Goal: Task Accomplishment & Management: Manage account settings

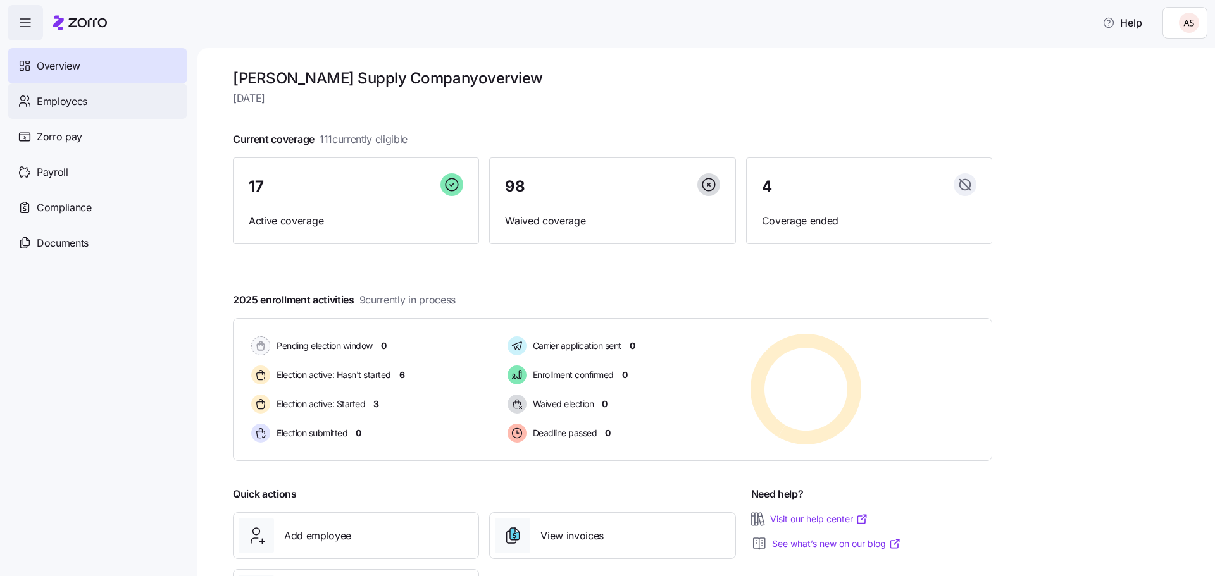
click at [105, 106] on div "Employees" at bounding box center [98, 100] width 180 height 35
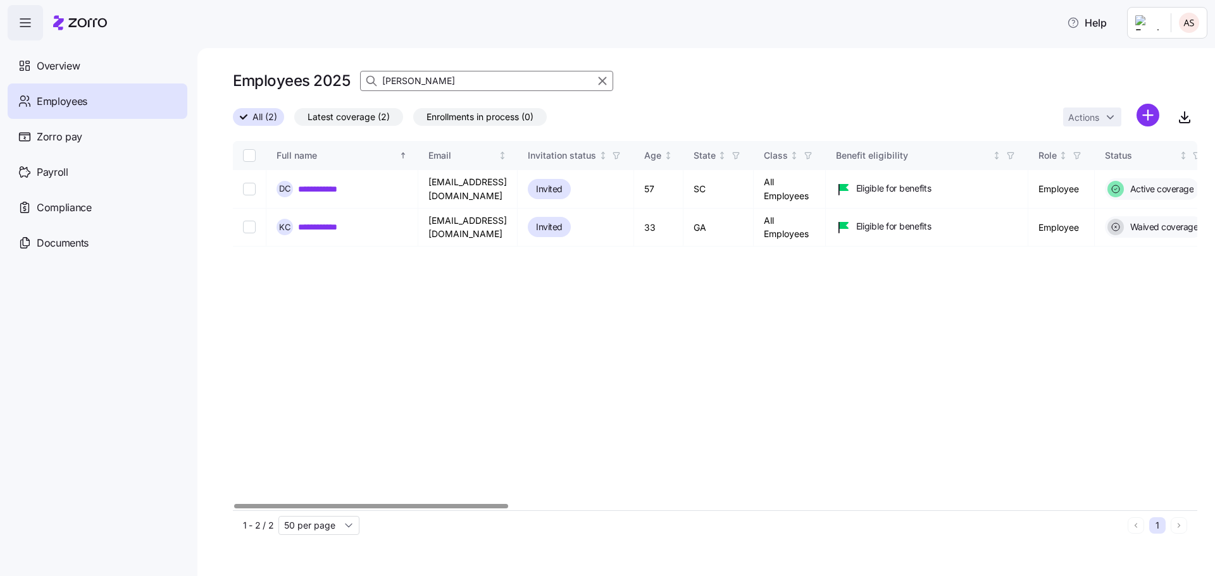
drag, startPoint x: 414, startPoint y: 82, endPoint x: 361, endPoint y: 84, distance: 53.2
click at [361, 84] on div "[PERSON_NAME]" at bounding box center [486, 81] width 253 height 20
type input "may"
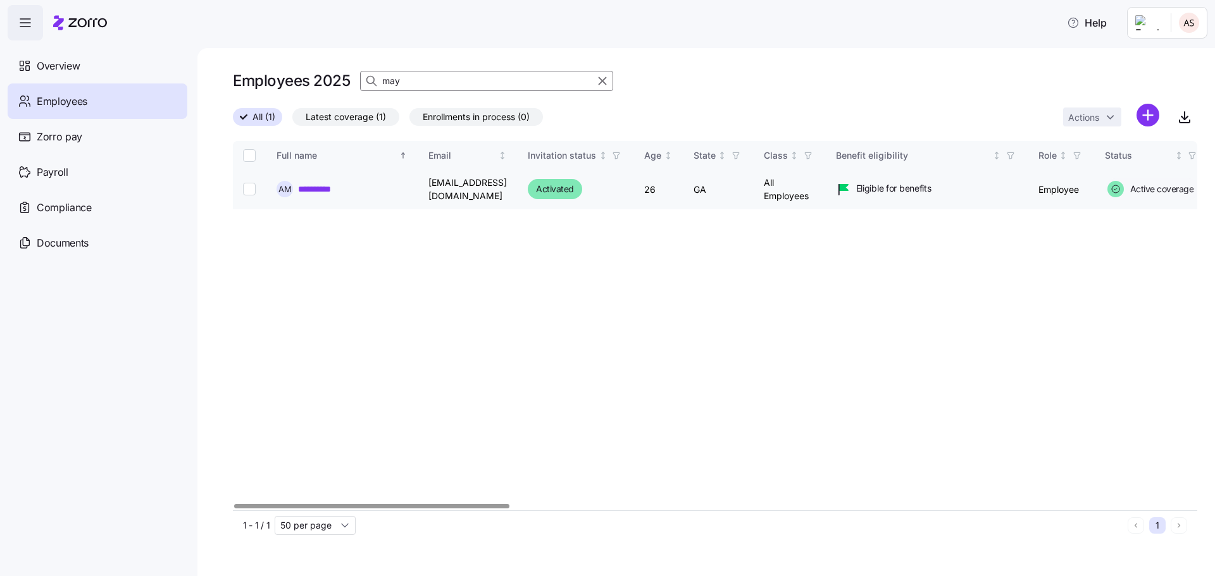
click at [330, 190] on link "**********" at bounding box center [328, 189] width 61 height 13
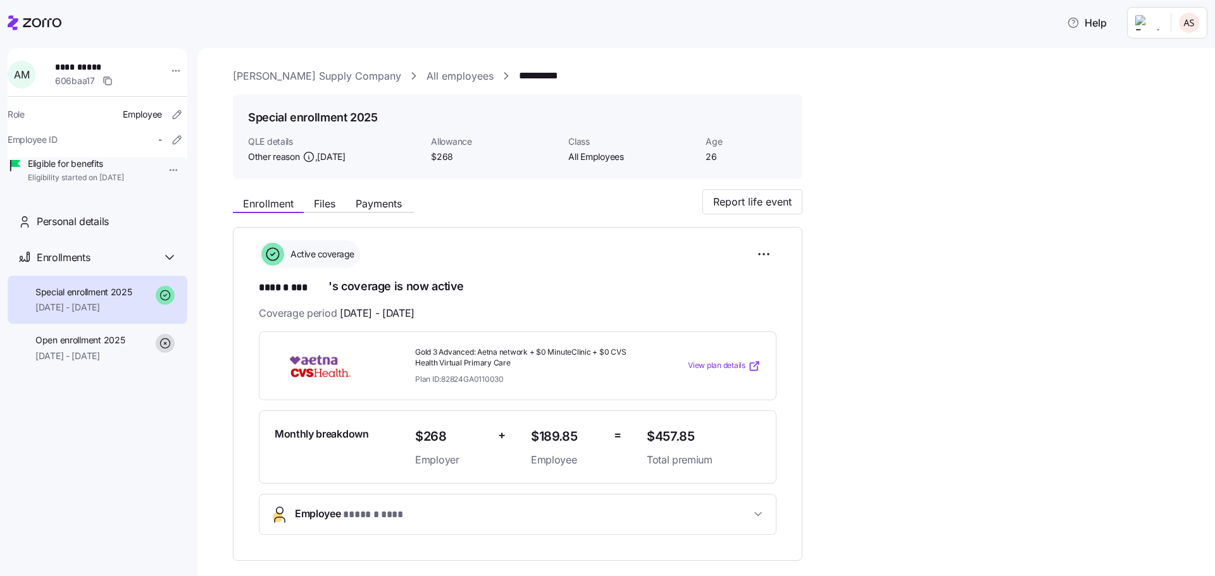
scroll to position [63, 0]
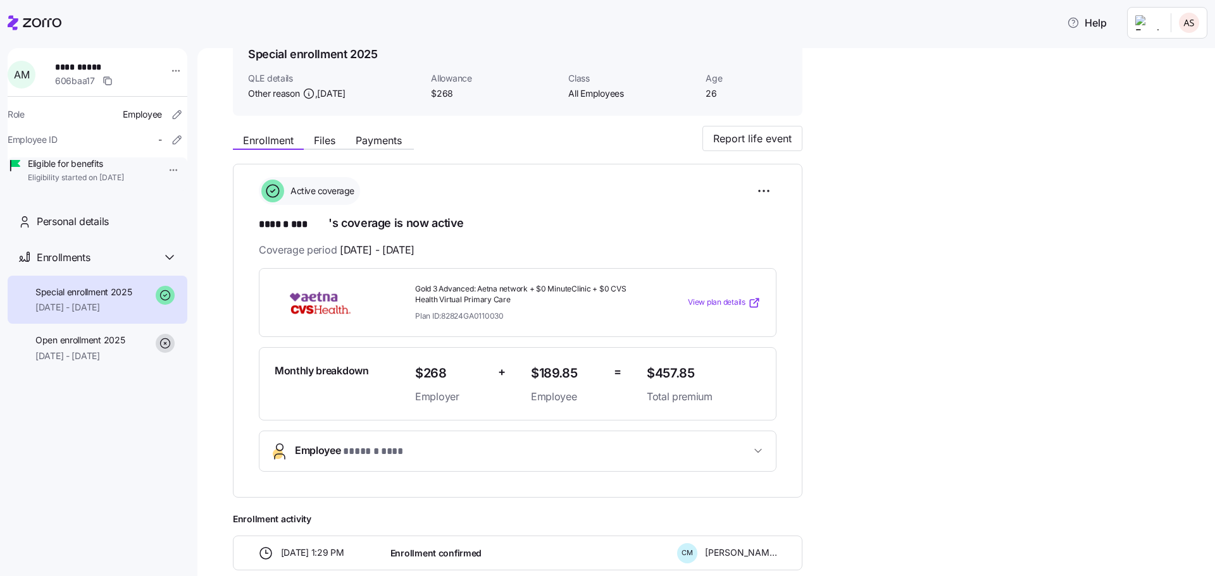
click at [710, 300] on span "View plan details" at bounding box center [717, 303] width 58 height 12
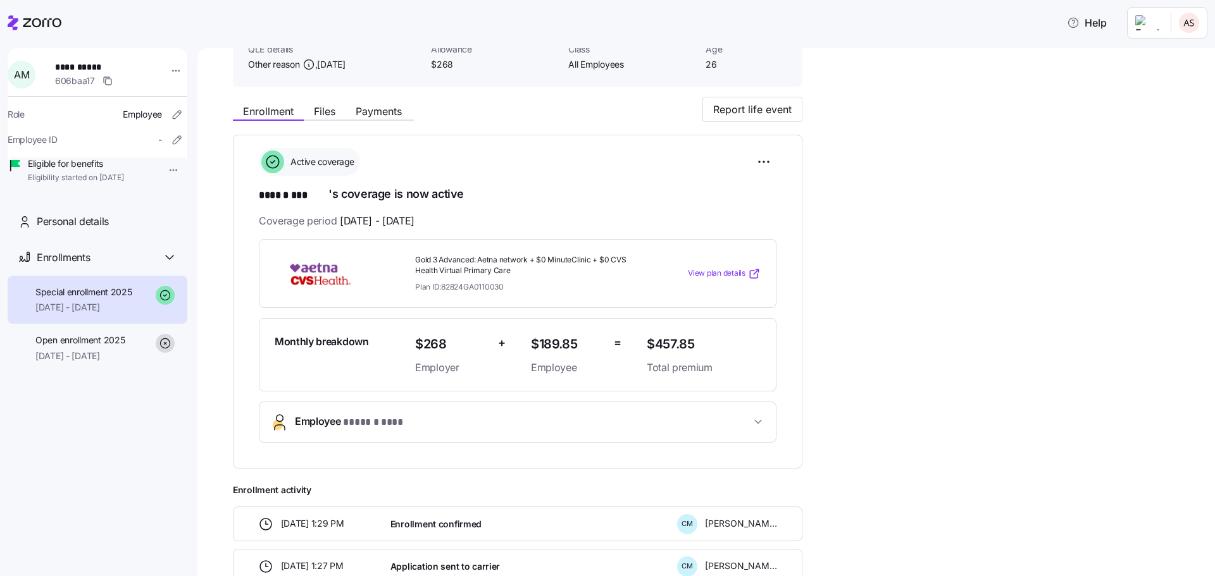
scroll to position [0, 0]
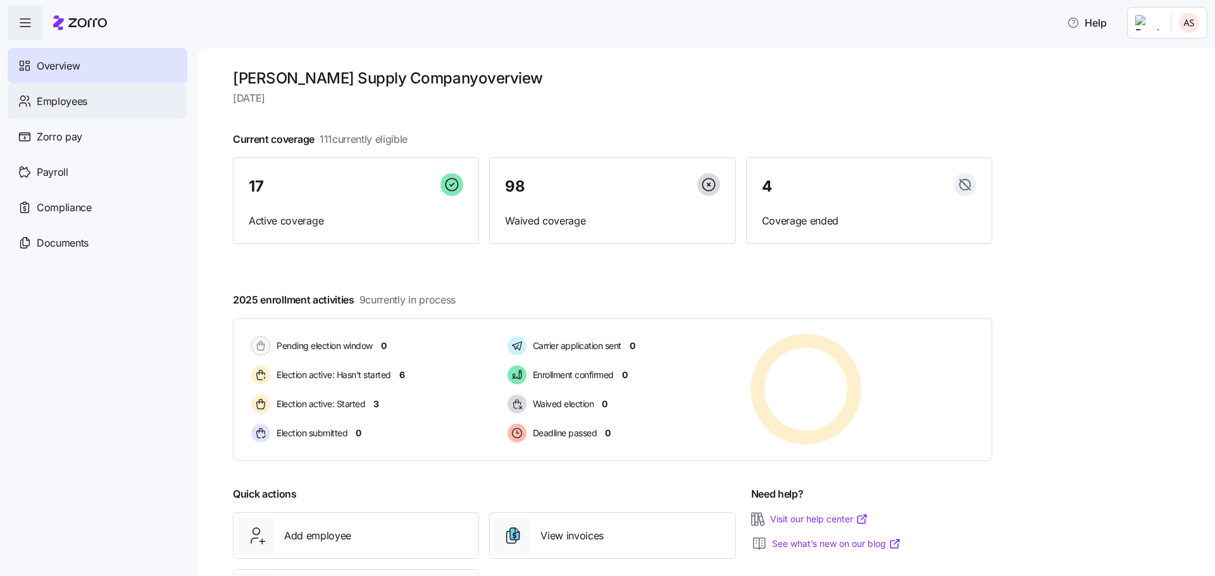
click at [47, 97] on span "Employees" at bounding box center [62, 102] width 51 height 16
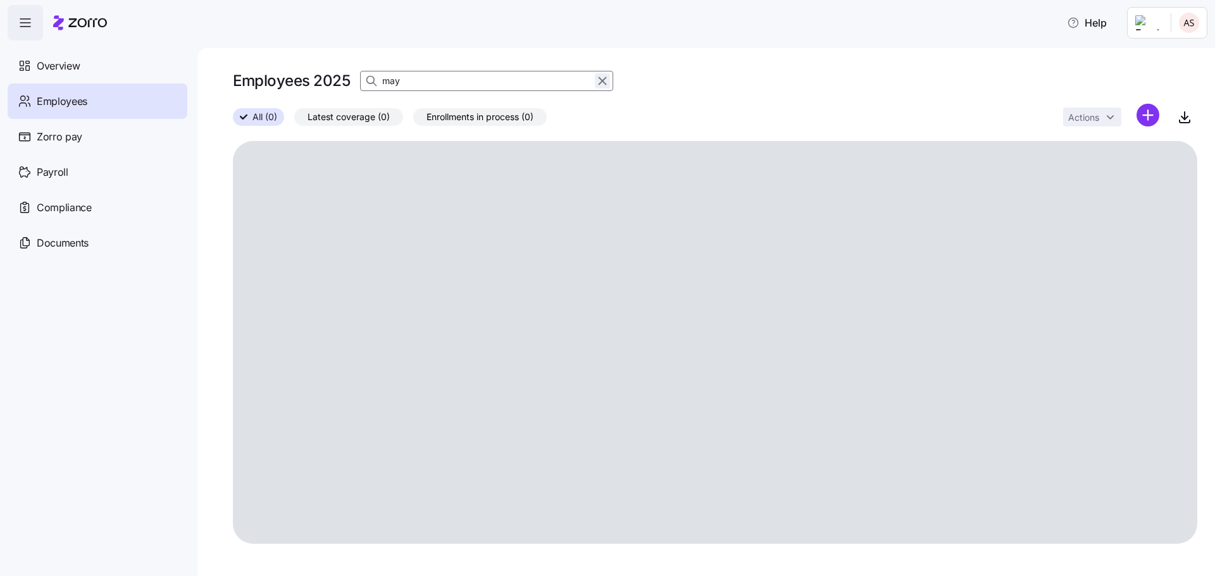
click at [604, 80] on icon "button" at bounding box center [602, 80] width 14 height 15
click at [364, 80] on span "button" at bounding box center [373, 81] width 24 height 24
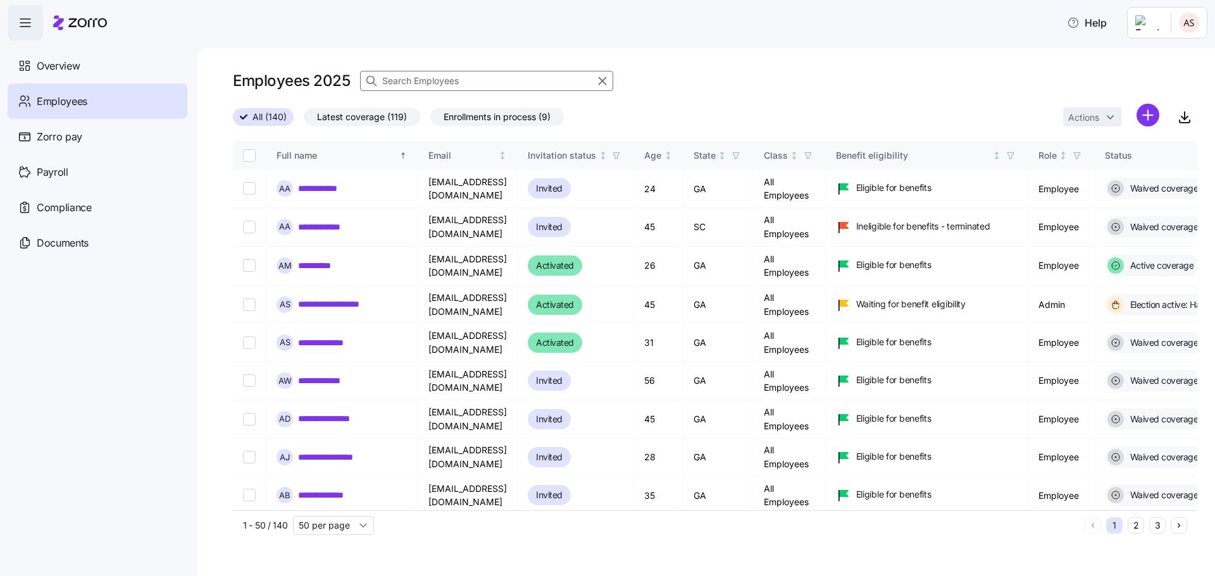
click at [371, 82] on icon at bounding box center [371, 81] width 13 height 13
click at [391, 80] on input at bounding box center [486, 81] width 253 height 20
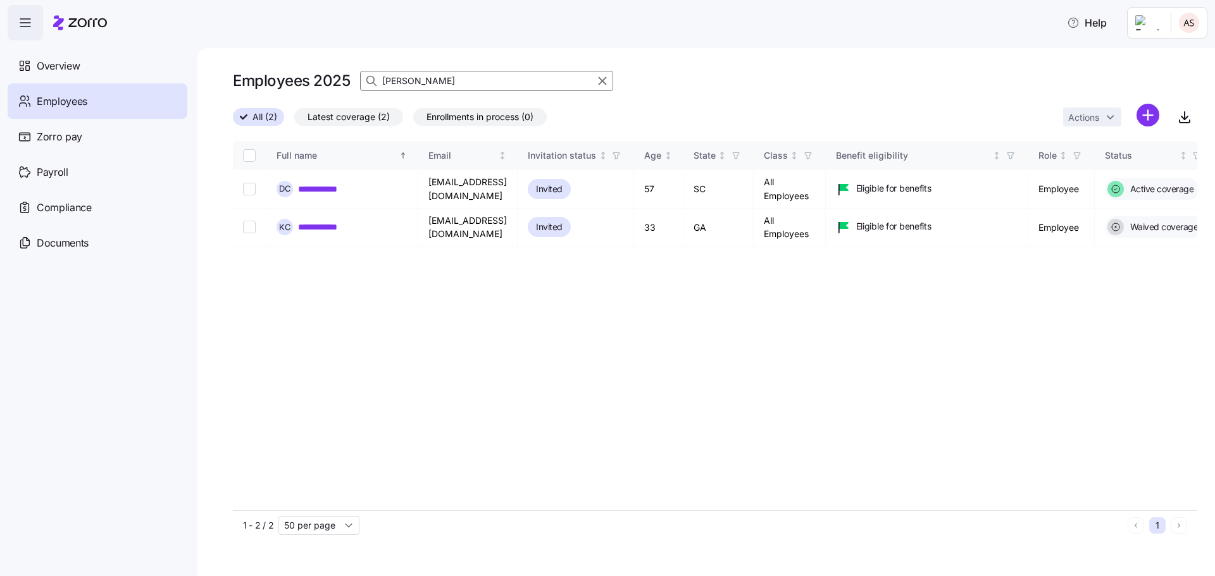
click at [392, 80] on input "[PERSON_NAME]" at bounding box center [486, 81] width 253 height 20
type input "[PERSON_NAME]"
click at [341, 187] on link "**********" at bounding box center [326, 189] width 56 height 13
